Goal: Information Seeking & Learning: Learn about a topic

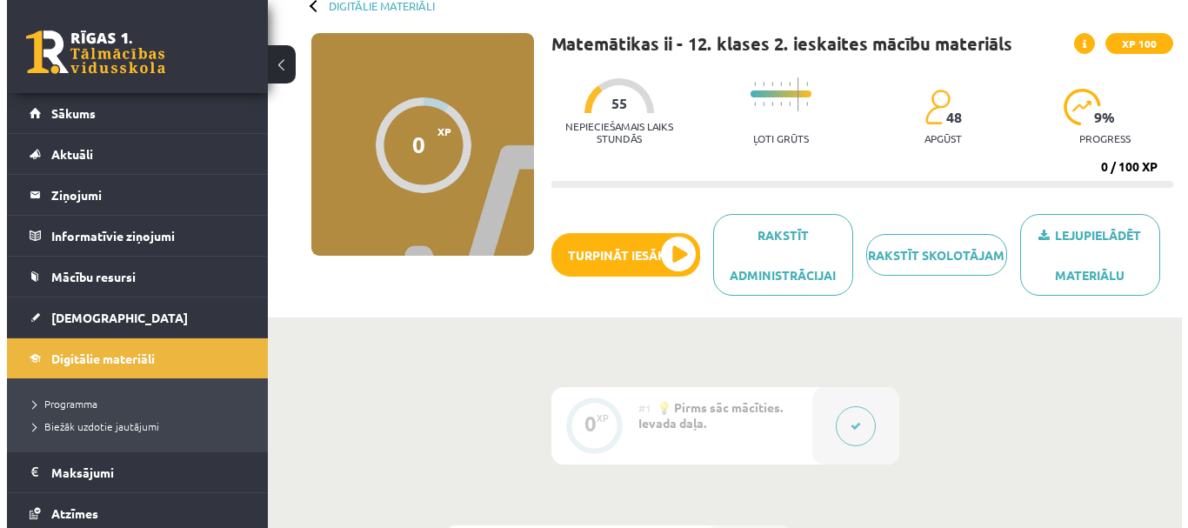
scroll to position [174, 0]
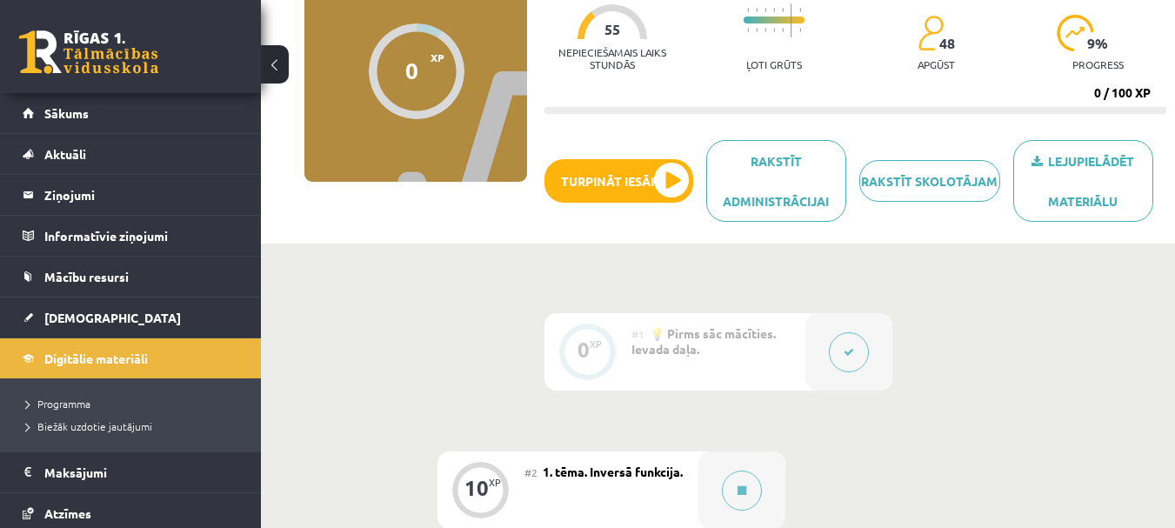
click at [614, 351] on div at bounding box center [587, 351] width 57 height 57
click at [855, 355] on button at bounding box center [849, 352] width 40 height 40
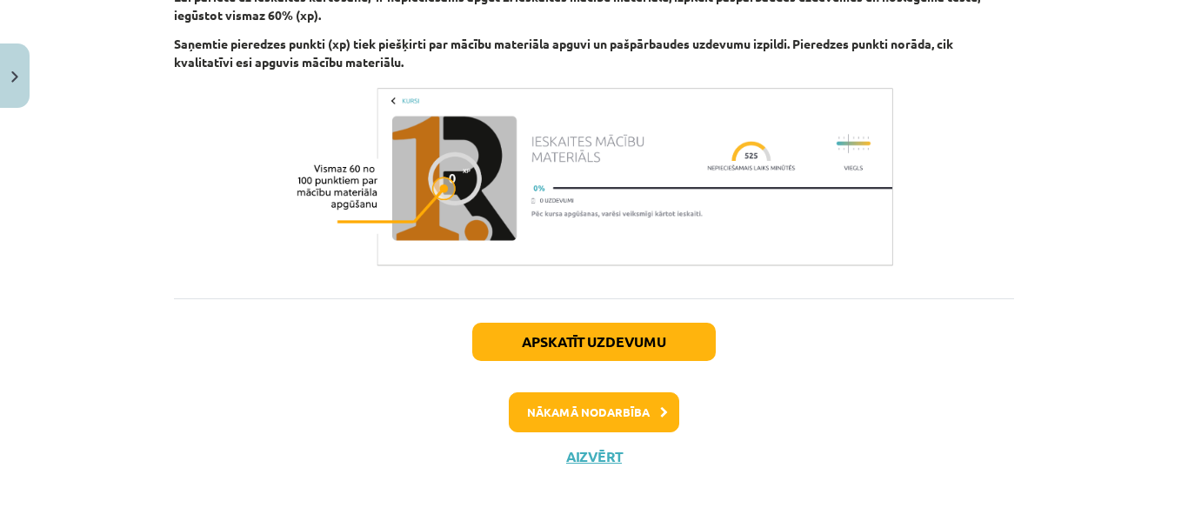
scroll to position [1268, 0]
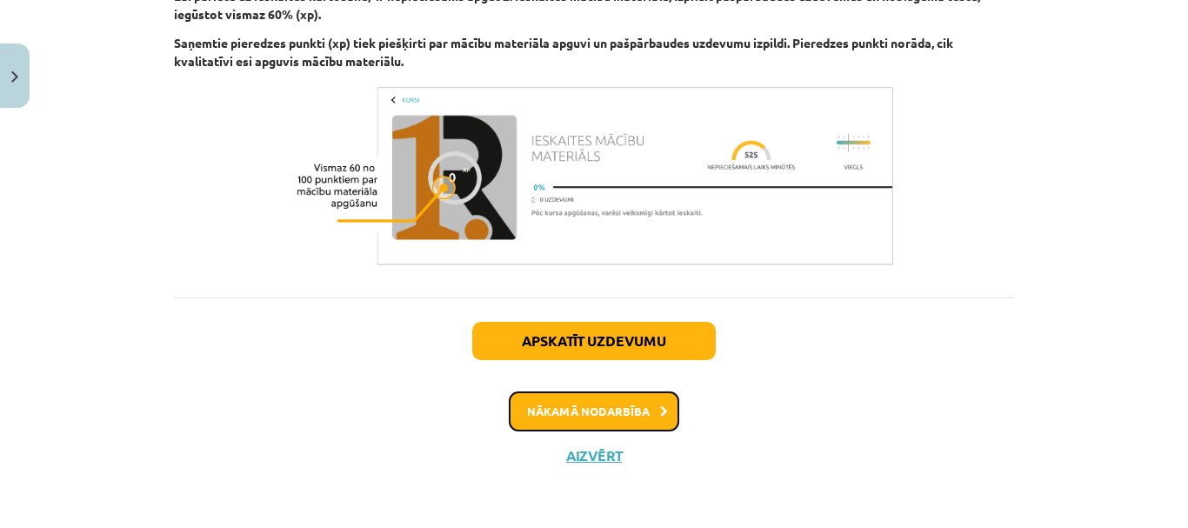
click at [596, 419] on button "Nākamā nodarbība" at bounding box center [594, 411] width 170 height 40
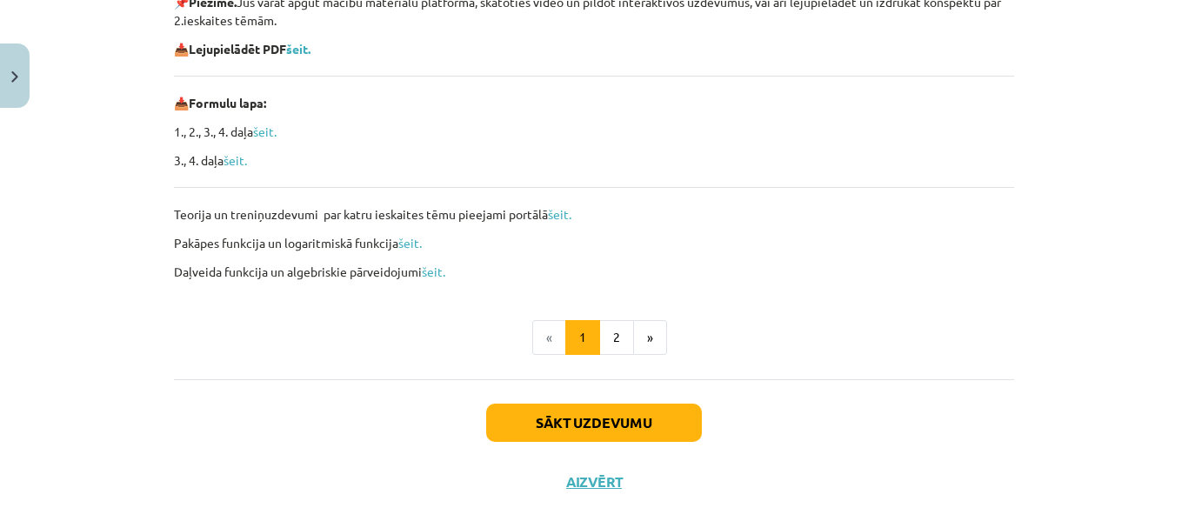
scroll to position [374, 0]
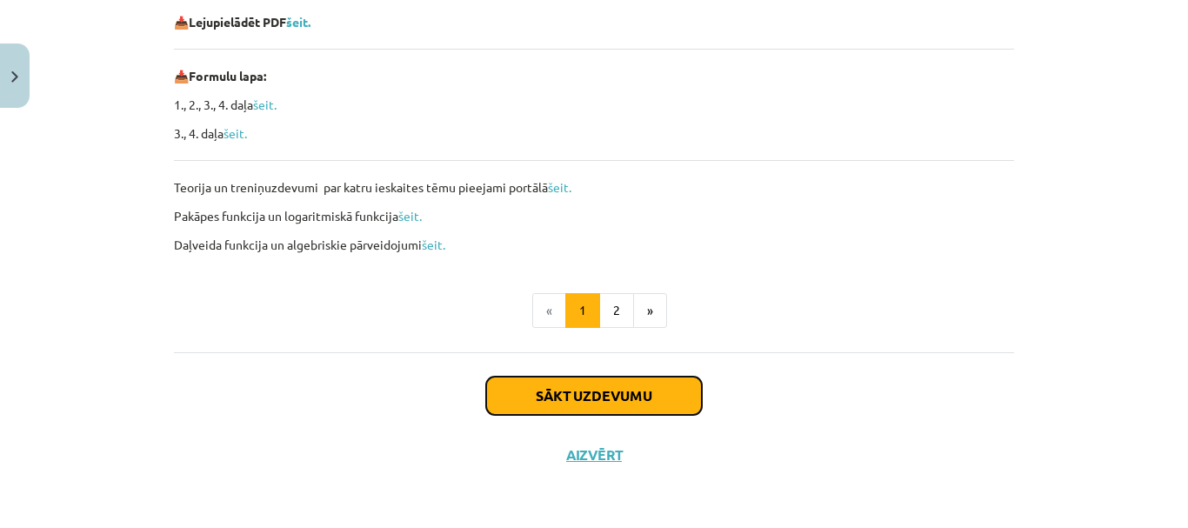
click at [608, 391] on button "Sākt uzdevumu" at bounding box center [594, 395] width 216 height 38
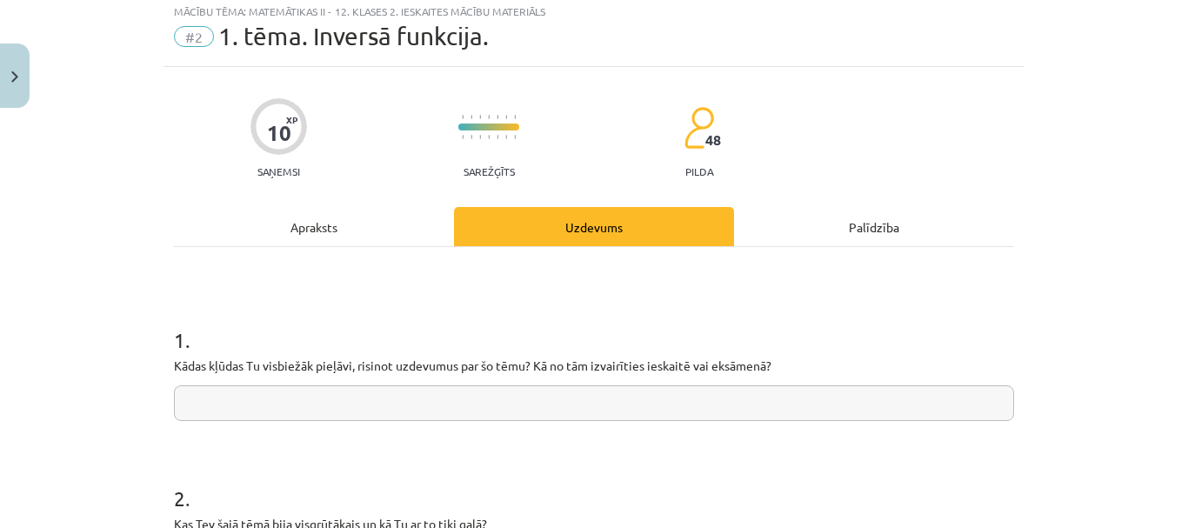
scroll to position [43, 0]
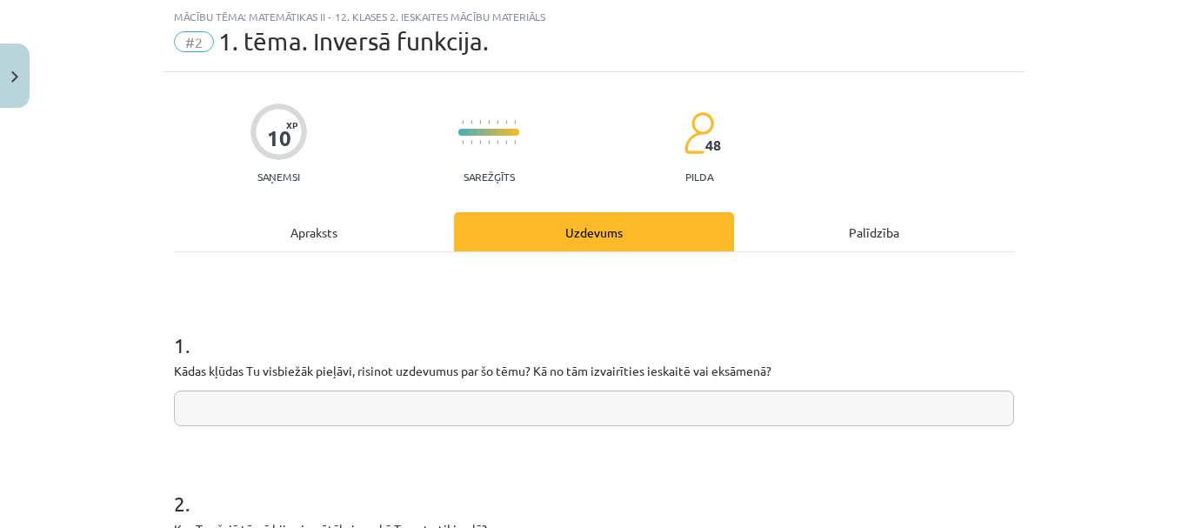
click at [308, 232] on div "Apraksts" at bounding box center [314, 231] width 280 height 39
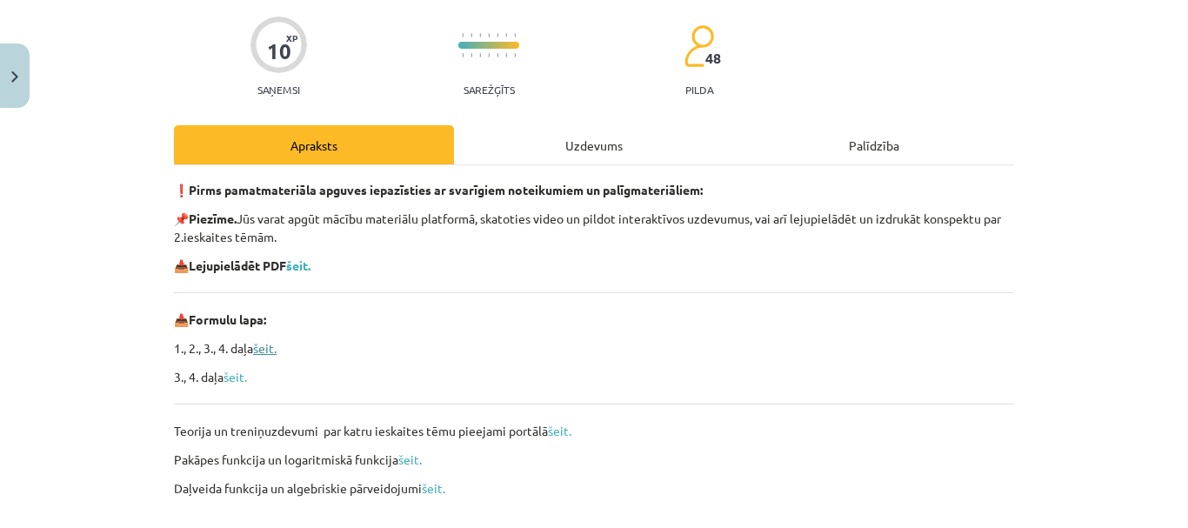
scroll to position [217, 0]
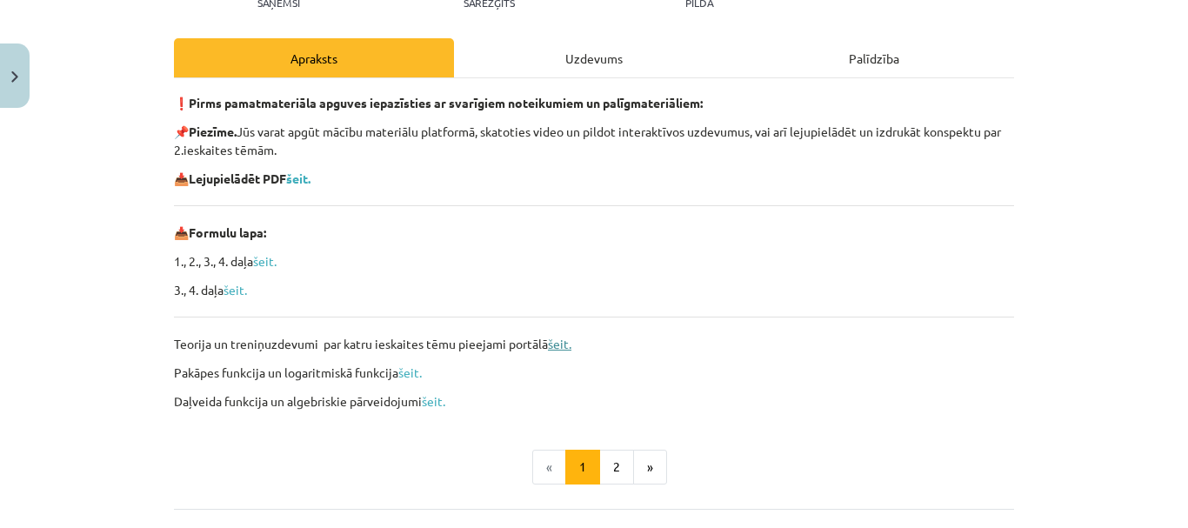
click at [557, 343] on link "šeit." at bounding box center [559, 344] width 23 height 16
click at [417, 404] on p "Daļveida funkcija un algebriskie pārveidojumi šeit." at bounding box center [594, 401] width 840 height 18
click at [430, 404] on link "šeit." at bounding box center [433, 401] width 23 height 16
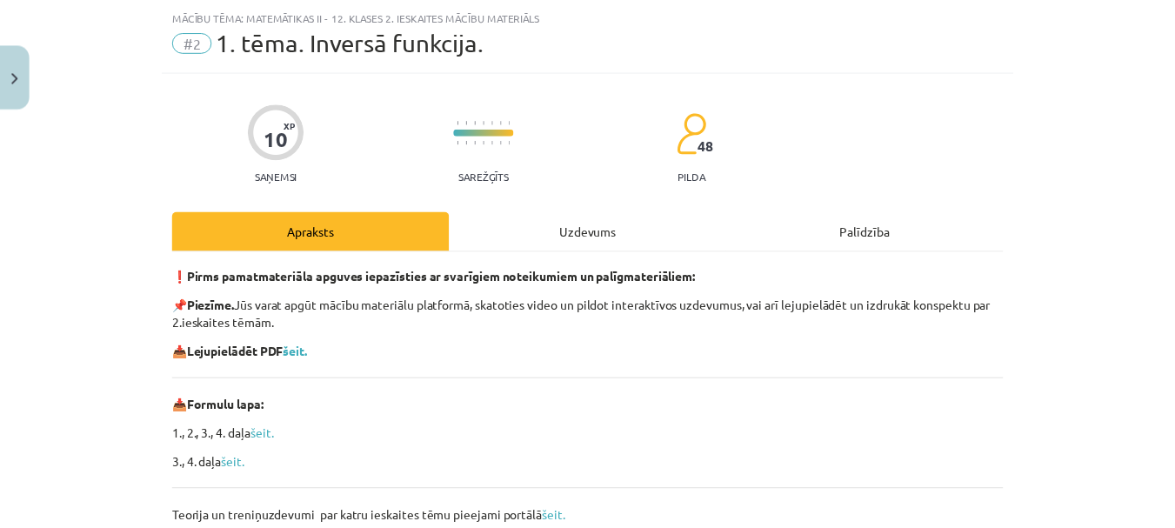
scroll to position [43, 0]
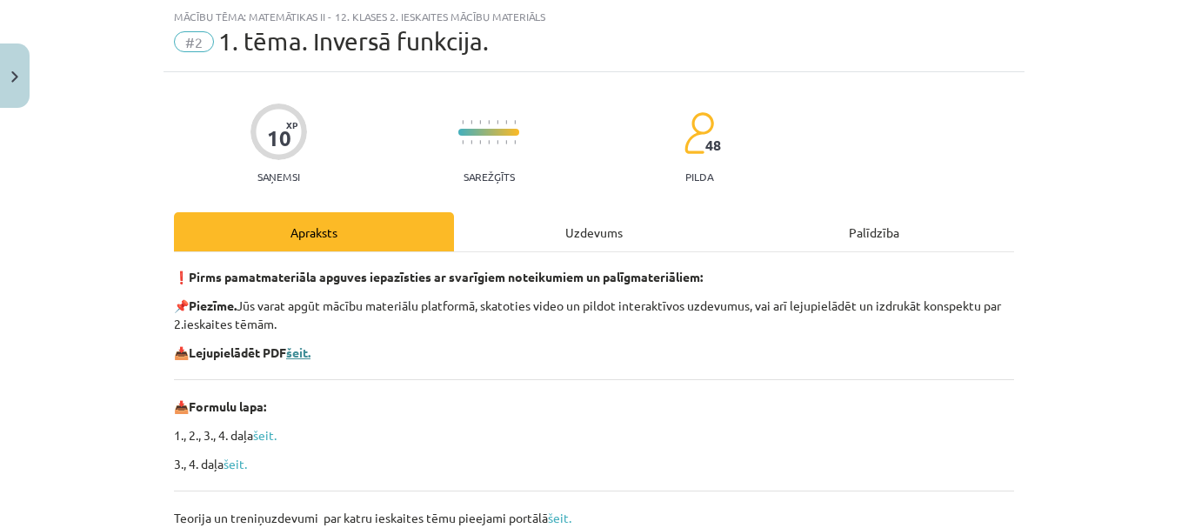
click at [296, 354] on b "šeit." at bounding box center [298, 352] width 24 height 16
click at [14, 64] on button "Close" at bounding box center [15, 75] width 30 height 64
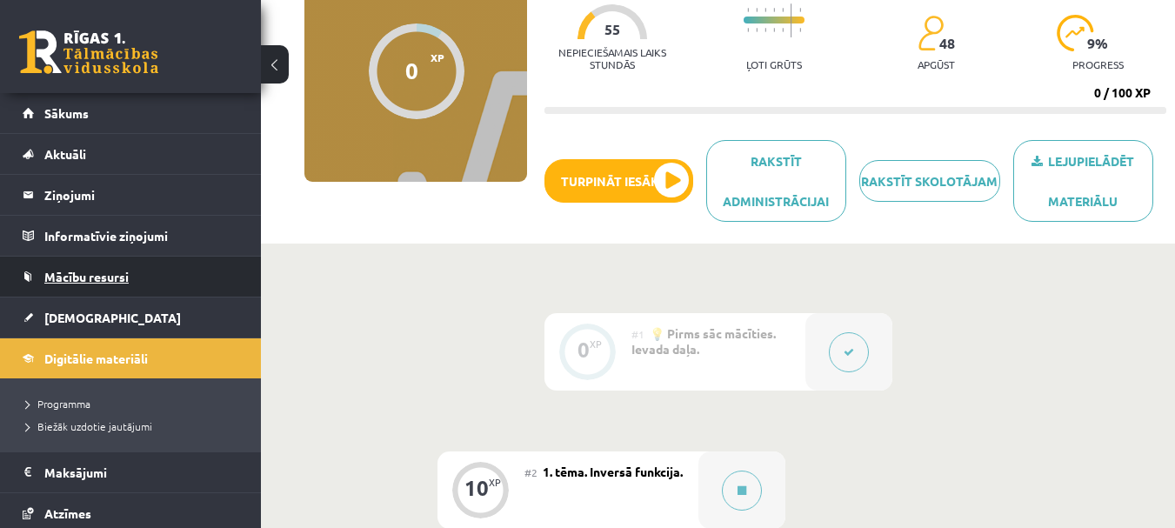
click at [83, 272] on span "Mācību resursi" at bounding box center [86, 277] width 84 height 16
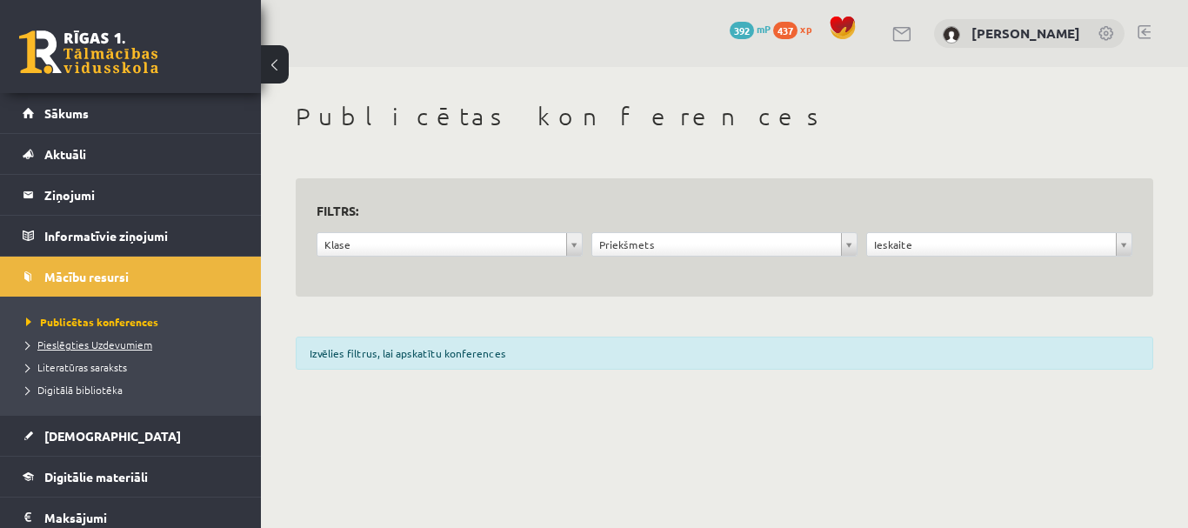
click at [118, 341] on span "Pieslēgties Uzdevumiem" at bounding box center [89, 344] width 126 height 14
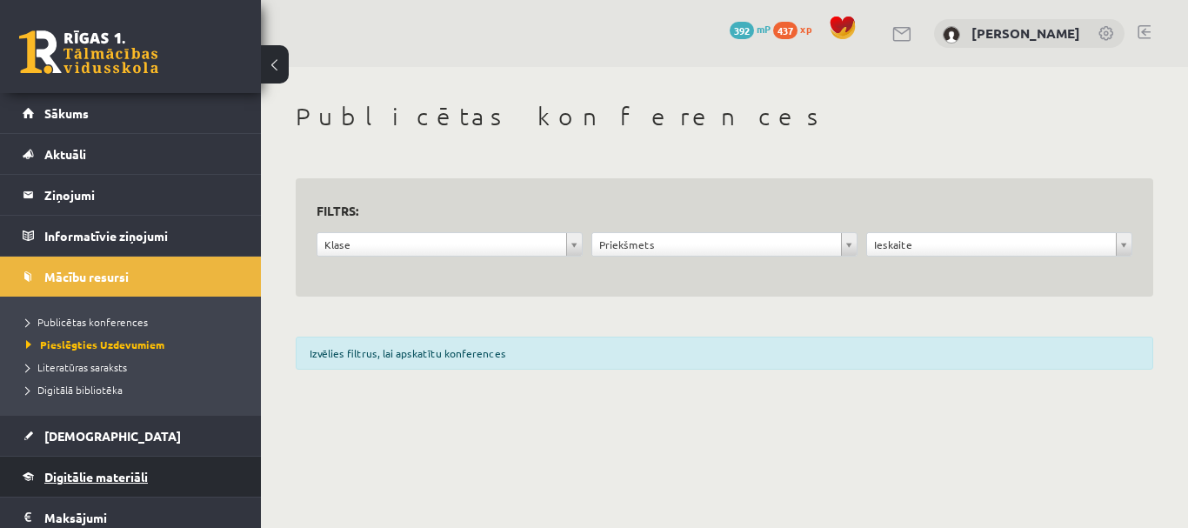
click at [112, 479] on span "Digitālie materiāli" at bounding box center [95, 477] width 103 height 16
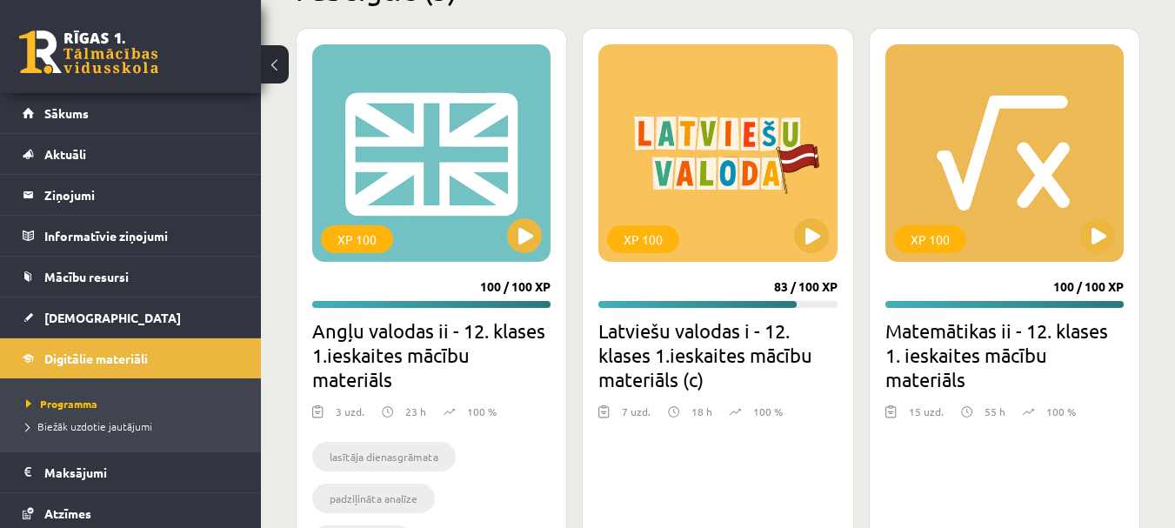
scroll to position [2000, 0]
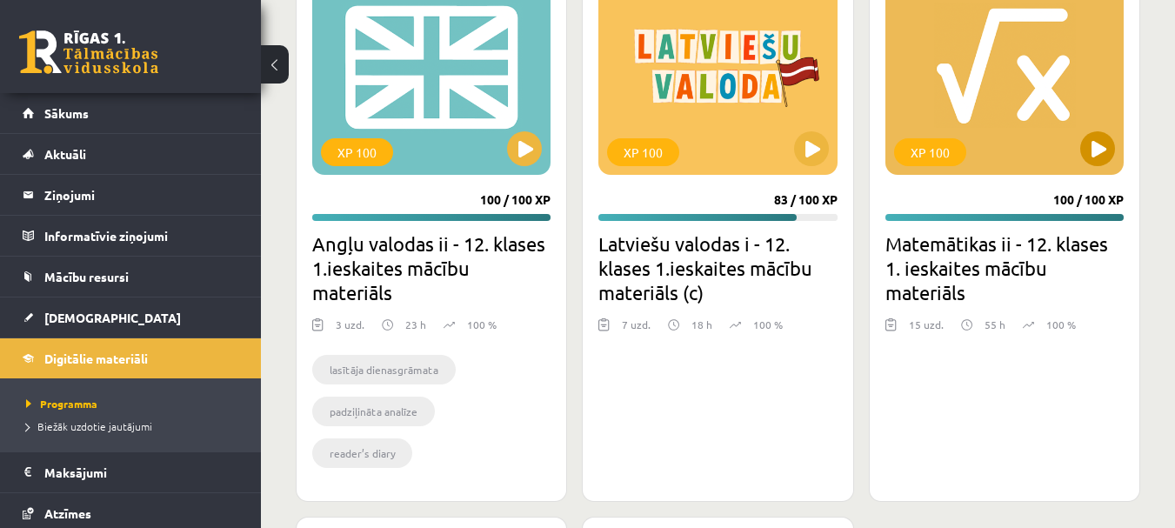
click at [947, 146] on div "XP 100" at bounding box center [930, 152] width 72 height 28
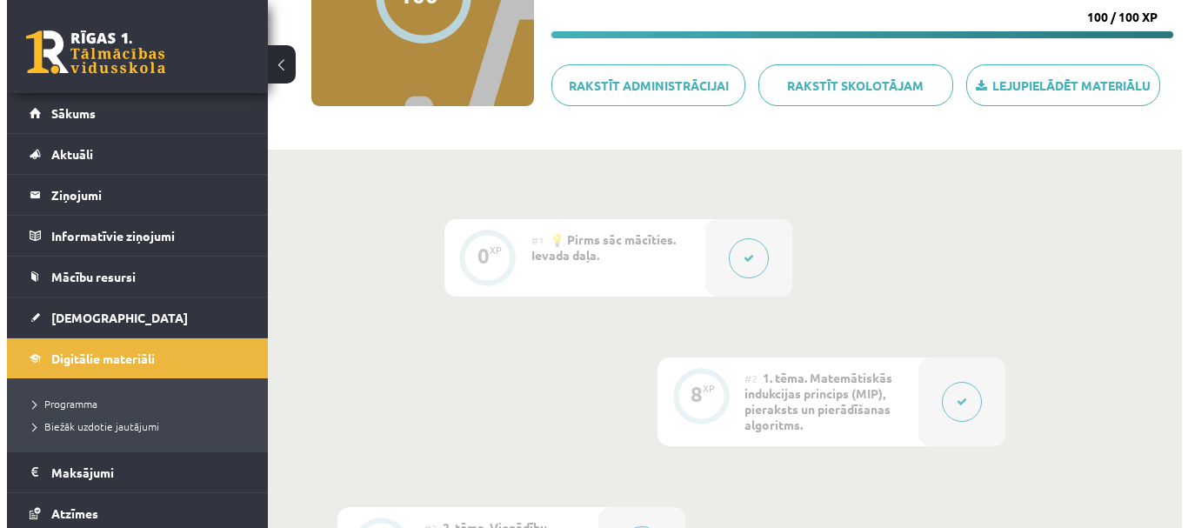
scroll to position [261, 0]
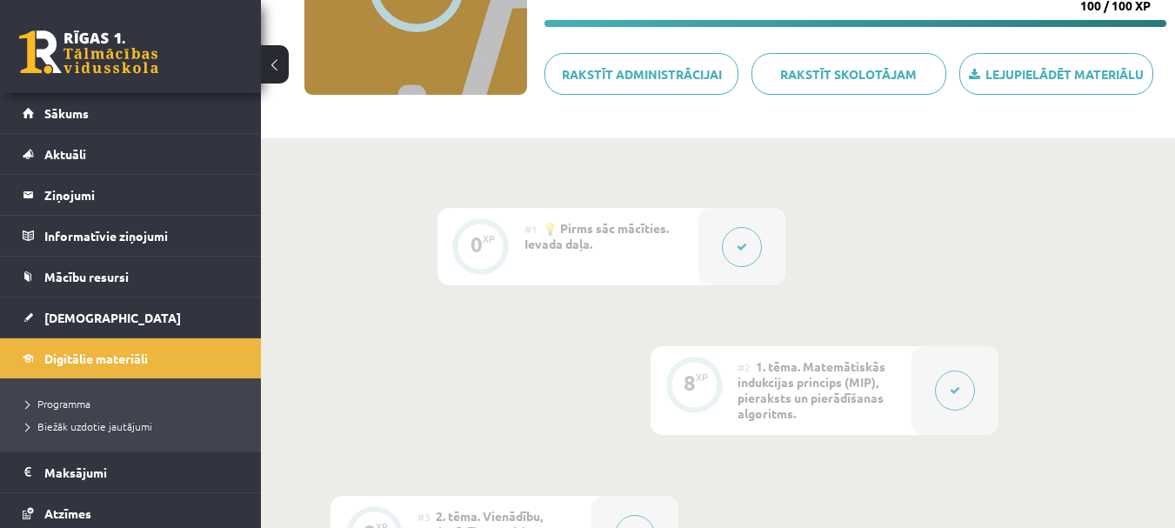
click at [742, 240] on button at bounding box center [742, 247] width 40 height 40
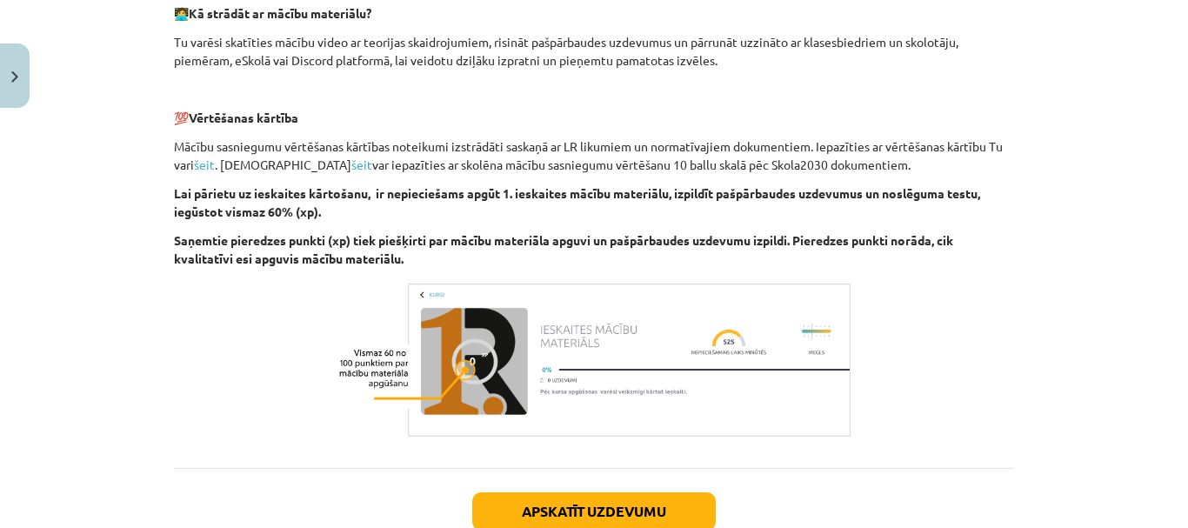
scroll to position [1217, 0]
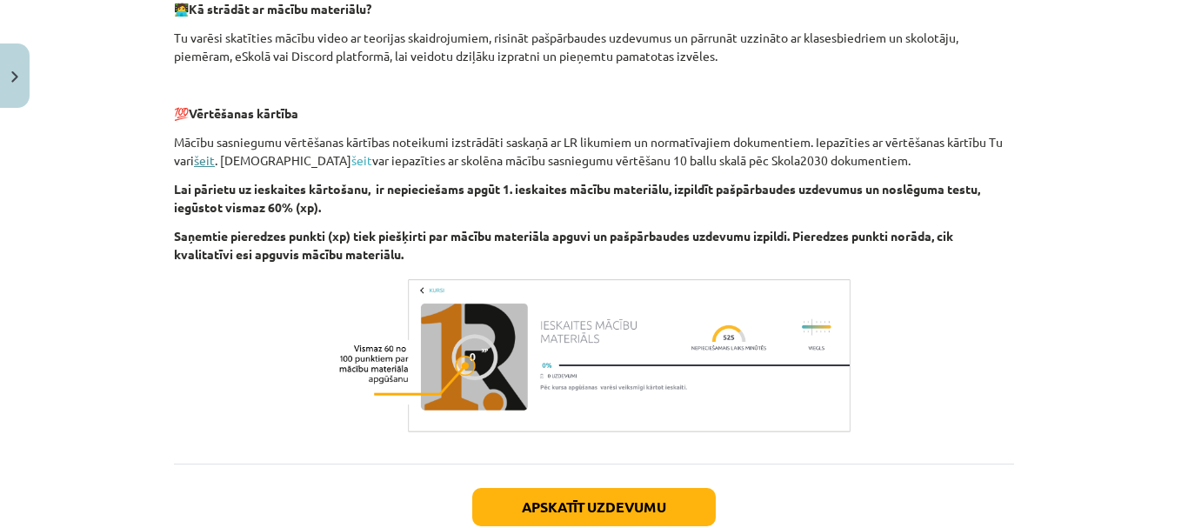
click at [195, 160] on link "šeit" at bounding box center [204, 160] width 21 height 16
click at [351, 164] on link "šeit" at bounding box center [361, 160] width 21 height 16
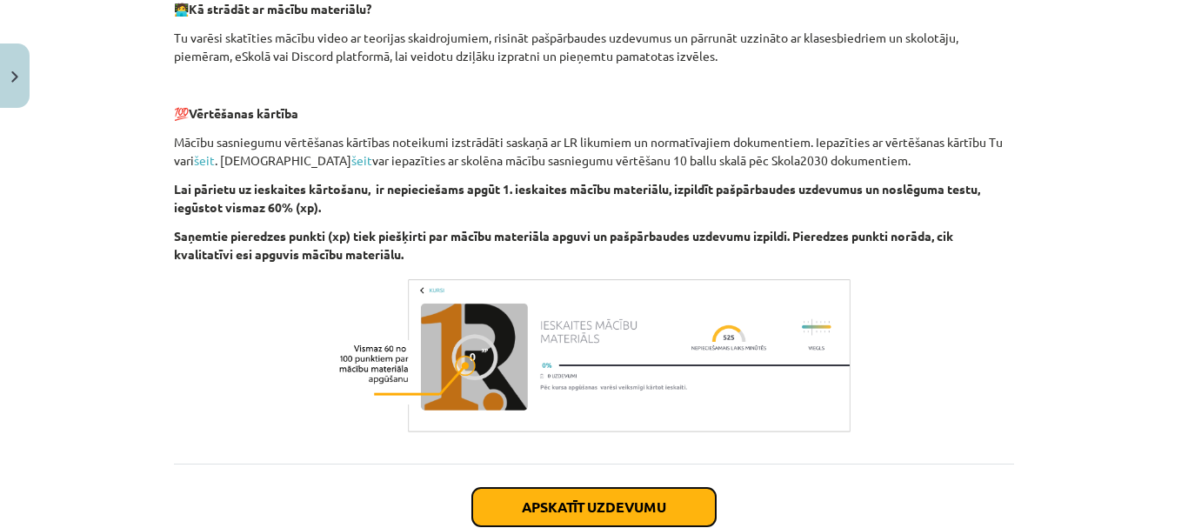
click at [582, 509] on button "Apskatīt uzdevumu" at bounding box center [593, 507] width 243 height 38
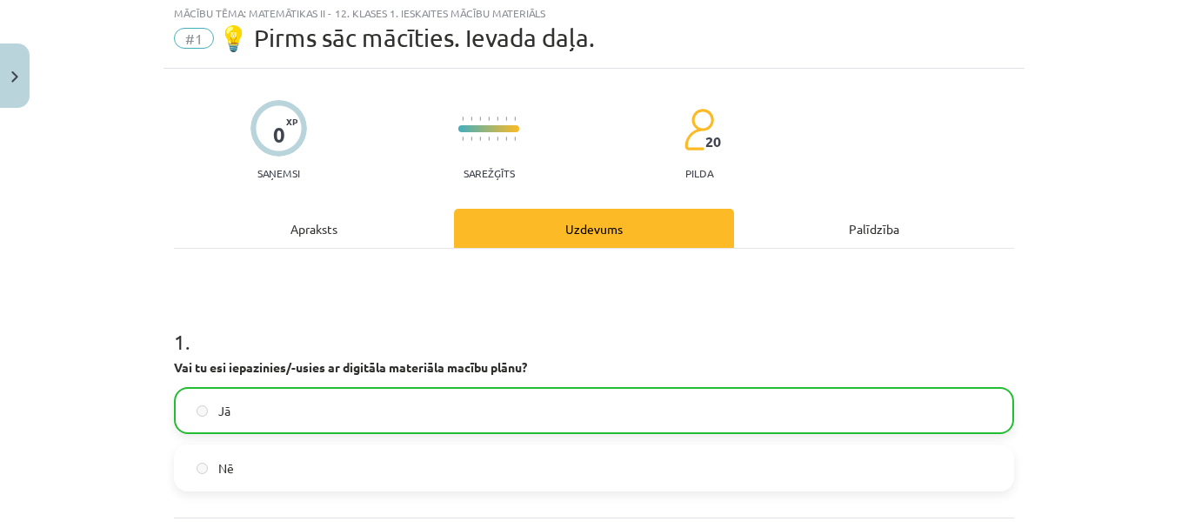
scroll to position [43, 0]
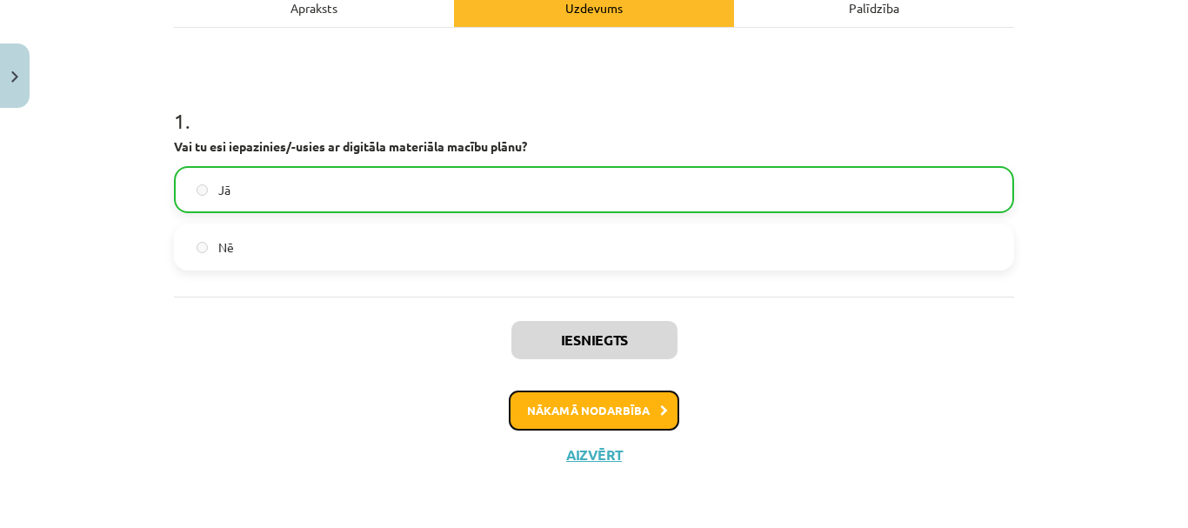
click at [647, 420] on button "Nākamā nodarbība" at bounding box center [594, 410] width 170 height 40
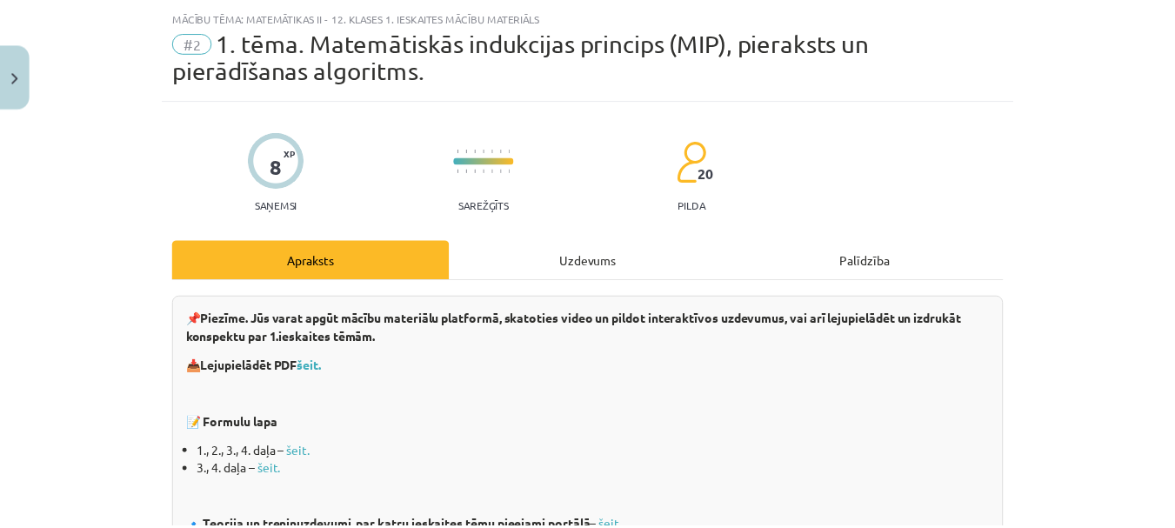
scroll to position [130, 0]
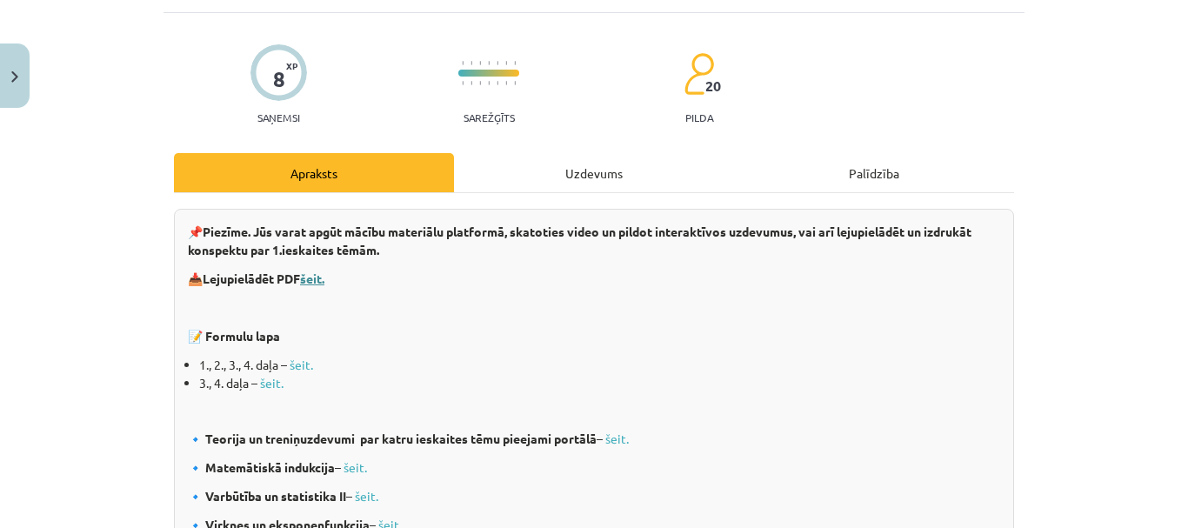
click at [309, 277] on b "šeit." at bounding box center [312, 278] width 24 height 16
click at [19, 81] on button "Close" at bounding box center [15, 75] width 30 height 64
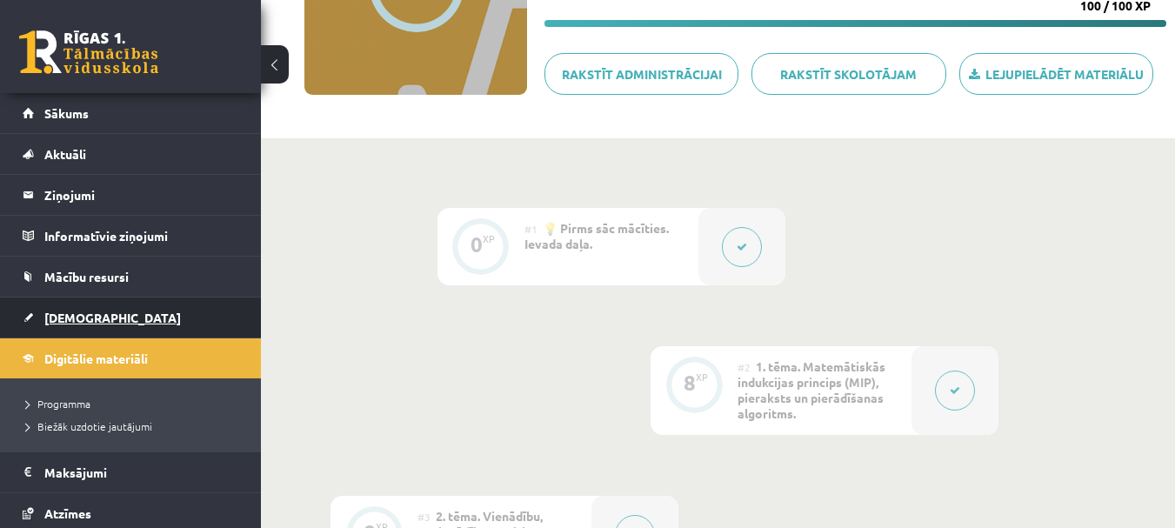
click at [63, 317] on span "[DEMOGRAPHIC_DATA]" at bounding box center [112, 318] width 136 height 16
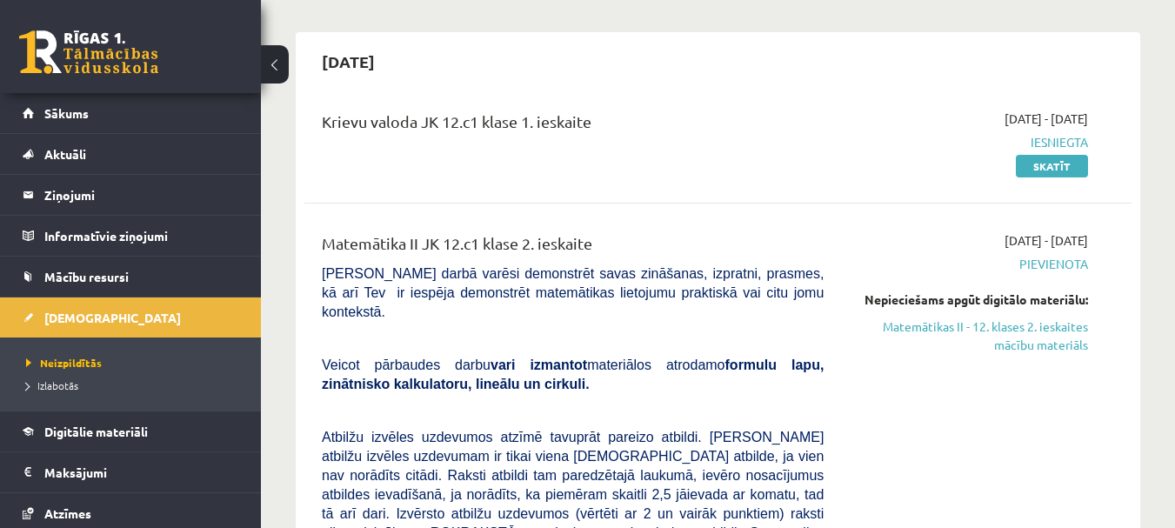
scroll to position [522, 0]
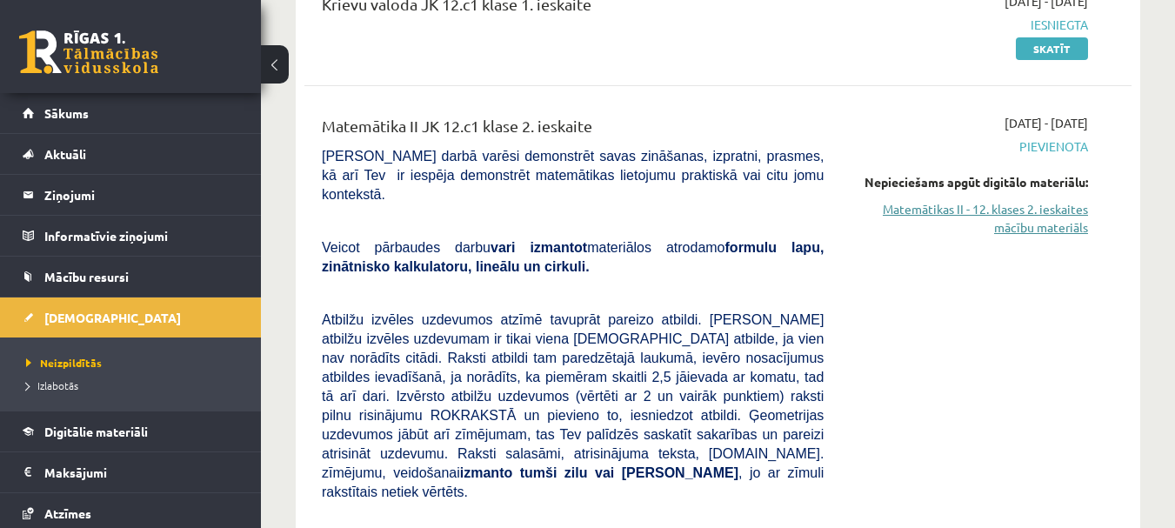
click at [1042, 210] on link "Matemātikas II - 12. klases 2. ieskaites mācību materiāls" at bounding box center [968, 218] width 238 height 37
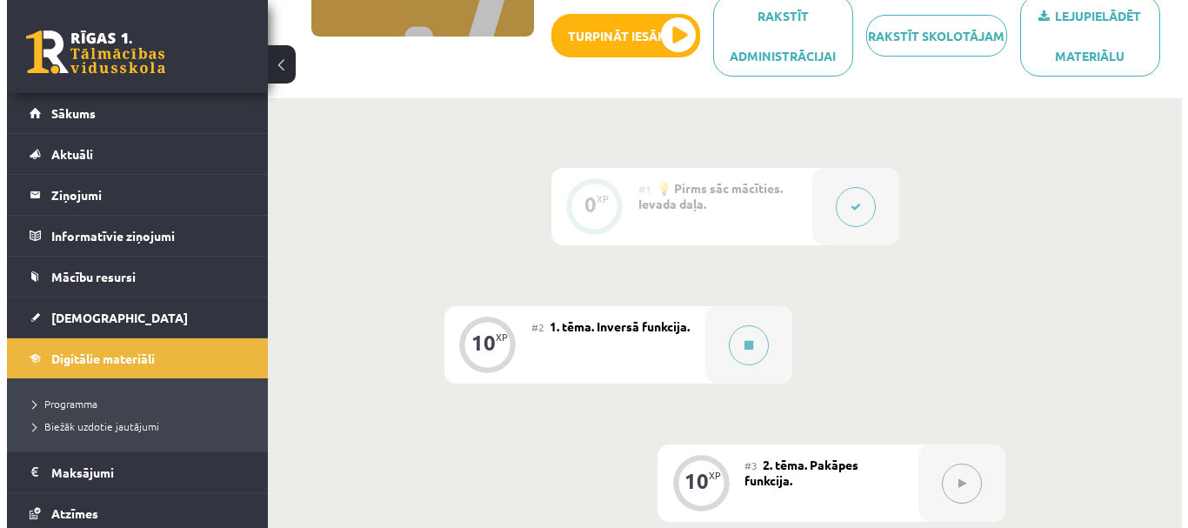
scroll to position [435, 0]
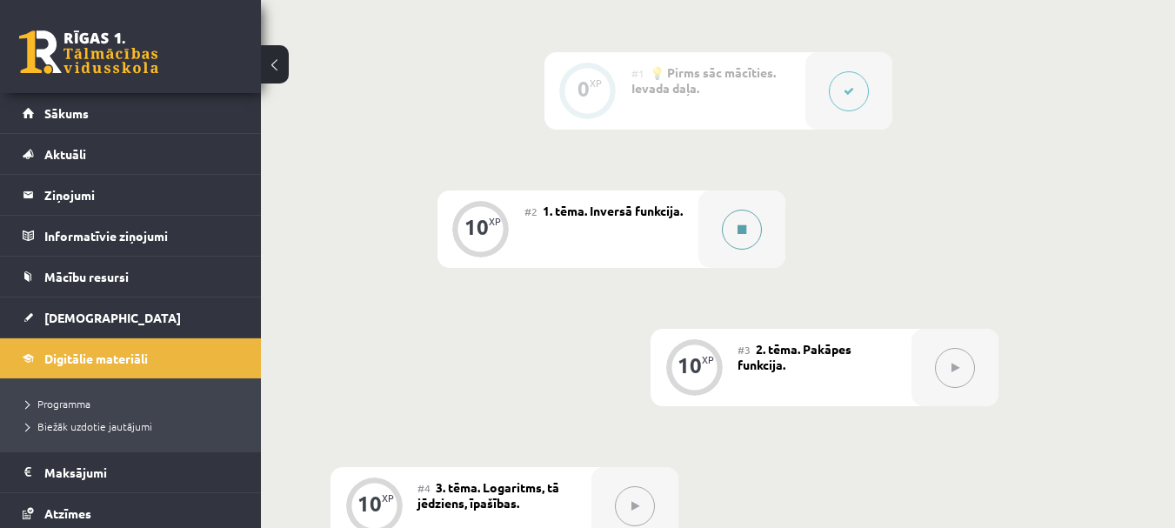
click at [737, 236] on button at bounding box center [742, 230] width 40 height 40
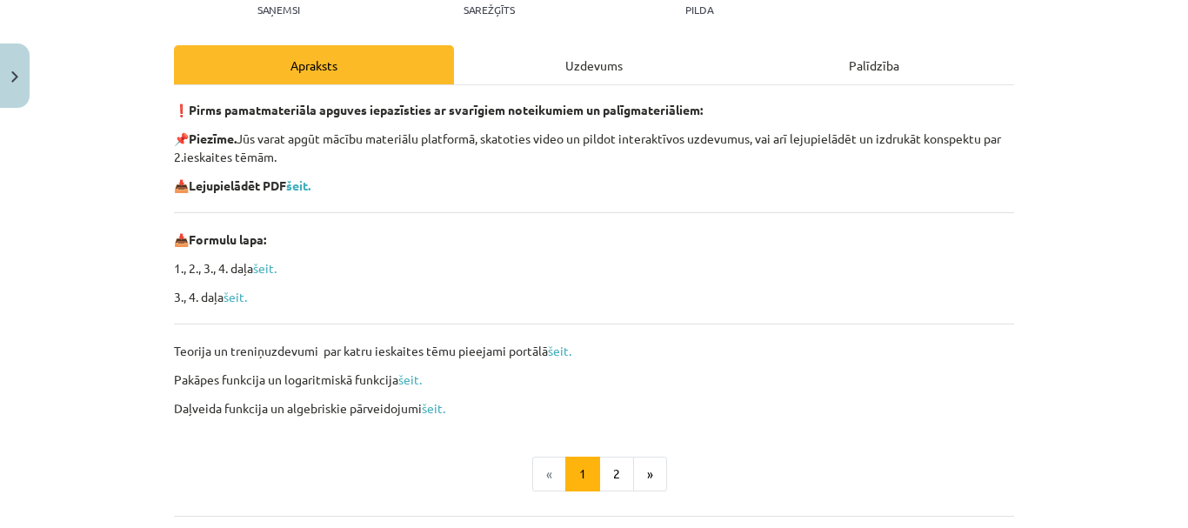
scroll to position [234, 0]
